Goal: Task Accomplishment & Management: Complete application form

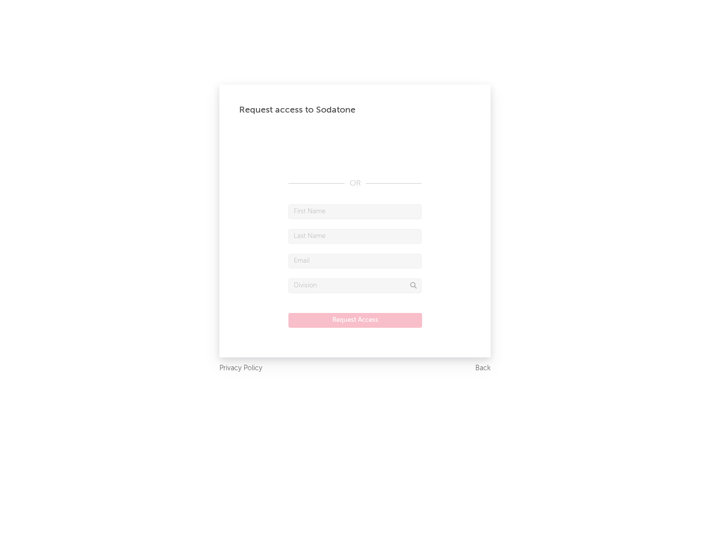
click at [355, 211] on input "text" at bounding box center [355, 211] width 133 height 15
type input "[PERSON_NAME]"
click at [355, 236] on input "text" at bounding box center [355, 236] width 133 height 15
type input "[PERSON_NAME]"
click at [355, 260] on input "text" at bounding box center [355, 261] width 133 height 15
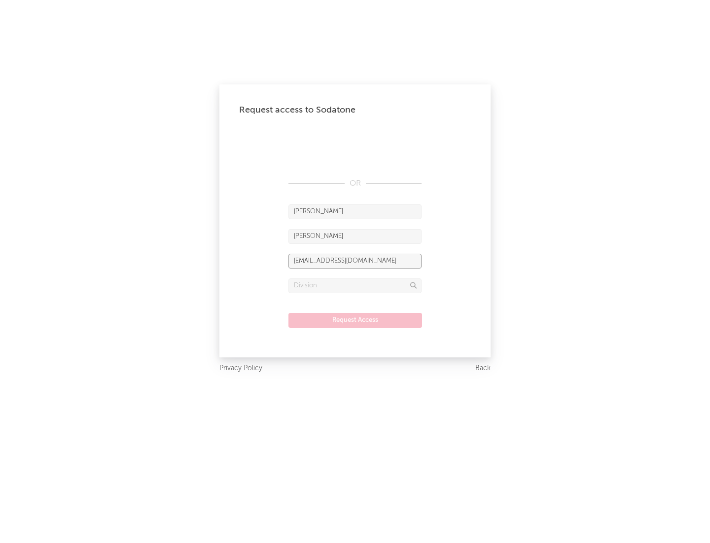
type input "[EMAIL_ADDRESS][DOMAIN_NAME]"
click at [355, 285] on input "text" at bounding box center [355, 285] width 133 height 15
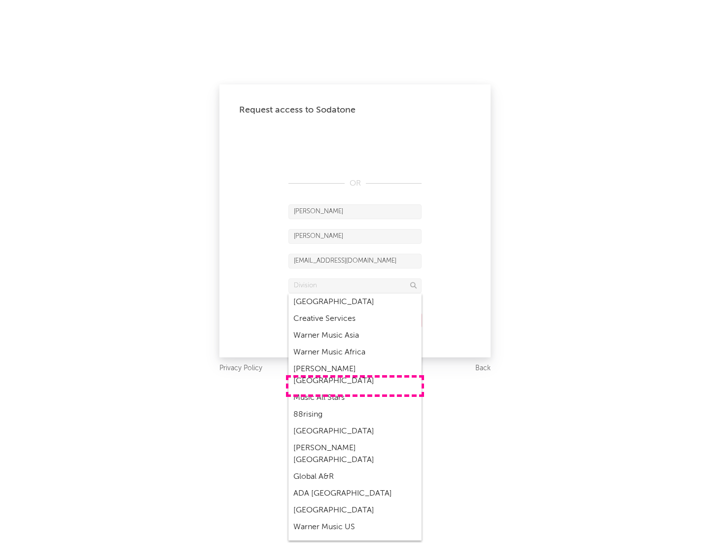
click at [355, 389] on div "Music All Stars" at bounding box center [355, 397] width 133 height 17
type input "Music All Stars"
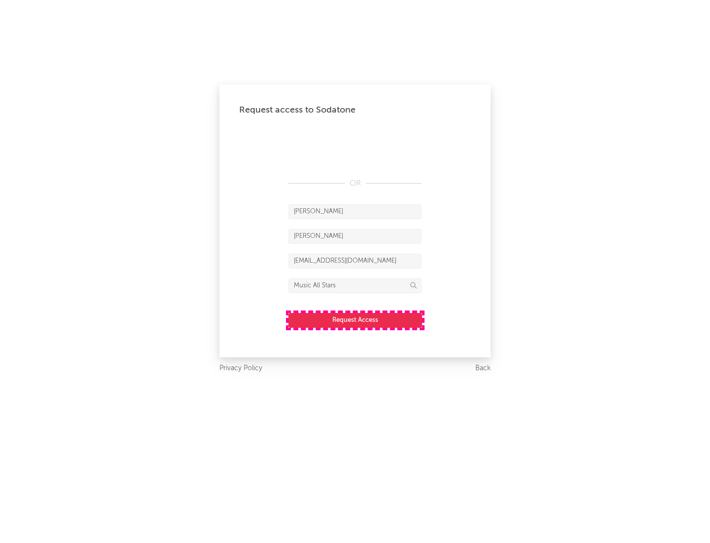
click at [355, 320] on button "Request Access" at bounding box center [356, 320] width 134 height 15
